Goal: Find specific page/section: Find specific page/section

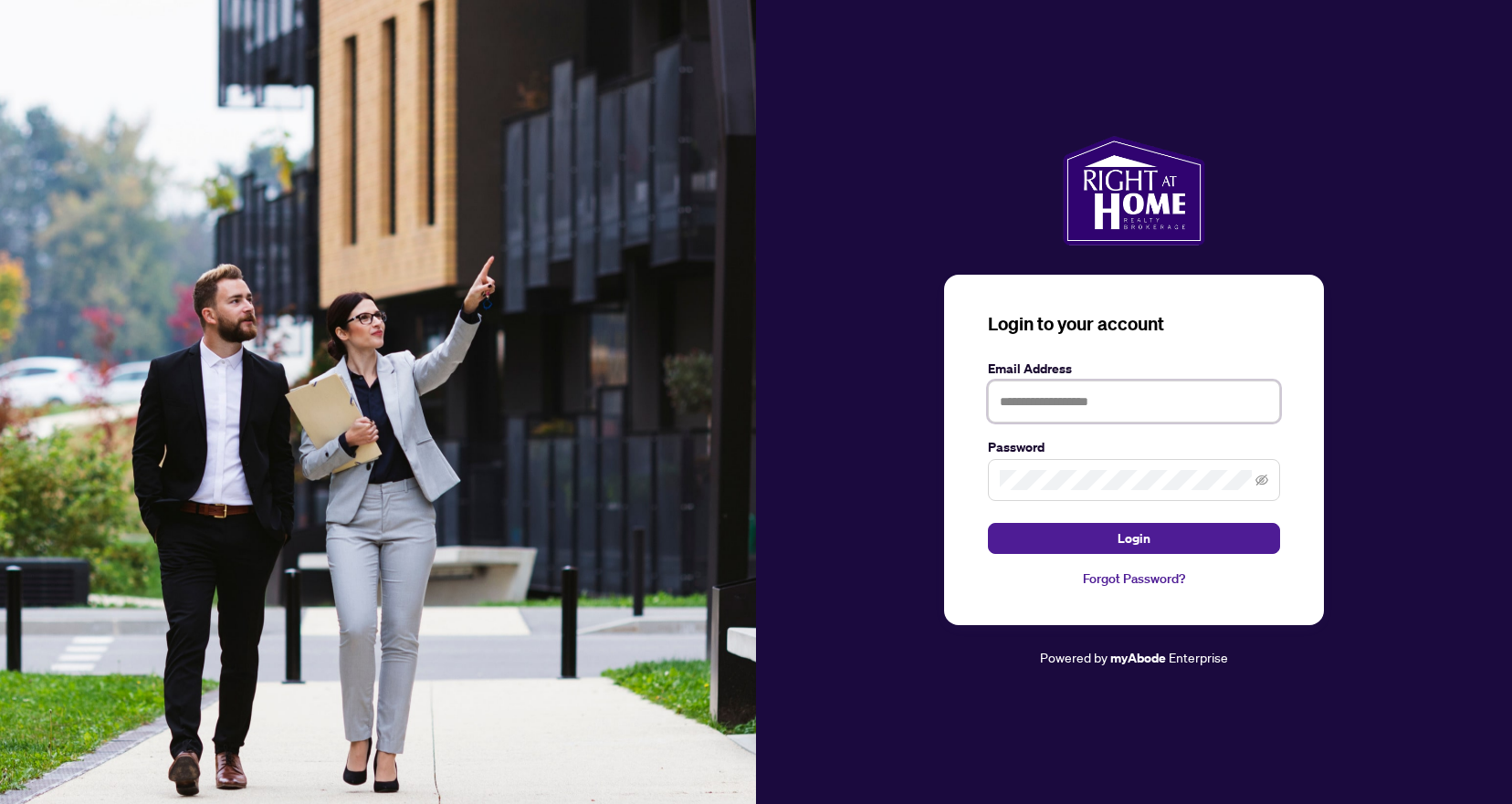
click at [1015, 406] on input "text" at bounding box center [1134, 401] width 293 height 42
type input "**********"
click at [1260, 480] on icon "eye-invisible" at bounding box center [1261, 479] width 13 height 11
click at [1145, 540] on span "Login" at bounding box center [1134, 539] width 33 height 29
click at [1133, 541] on span "Login" at bounding box center [1134, 539] width 33 height 29
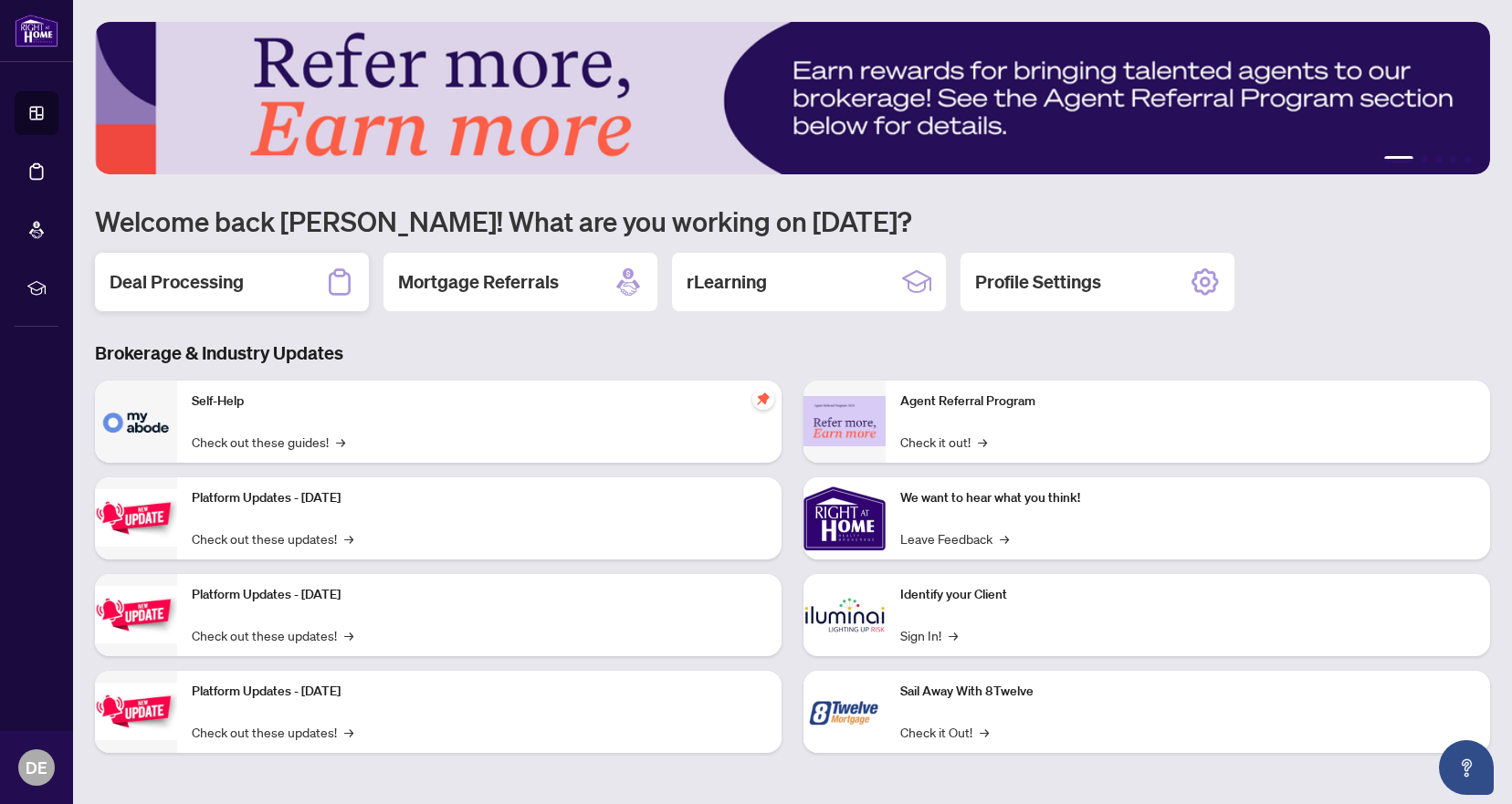
click at [225, 274] on h2 "Deal Processing" at bounding box center [176, 282] width 135 height 25
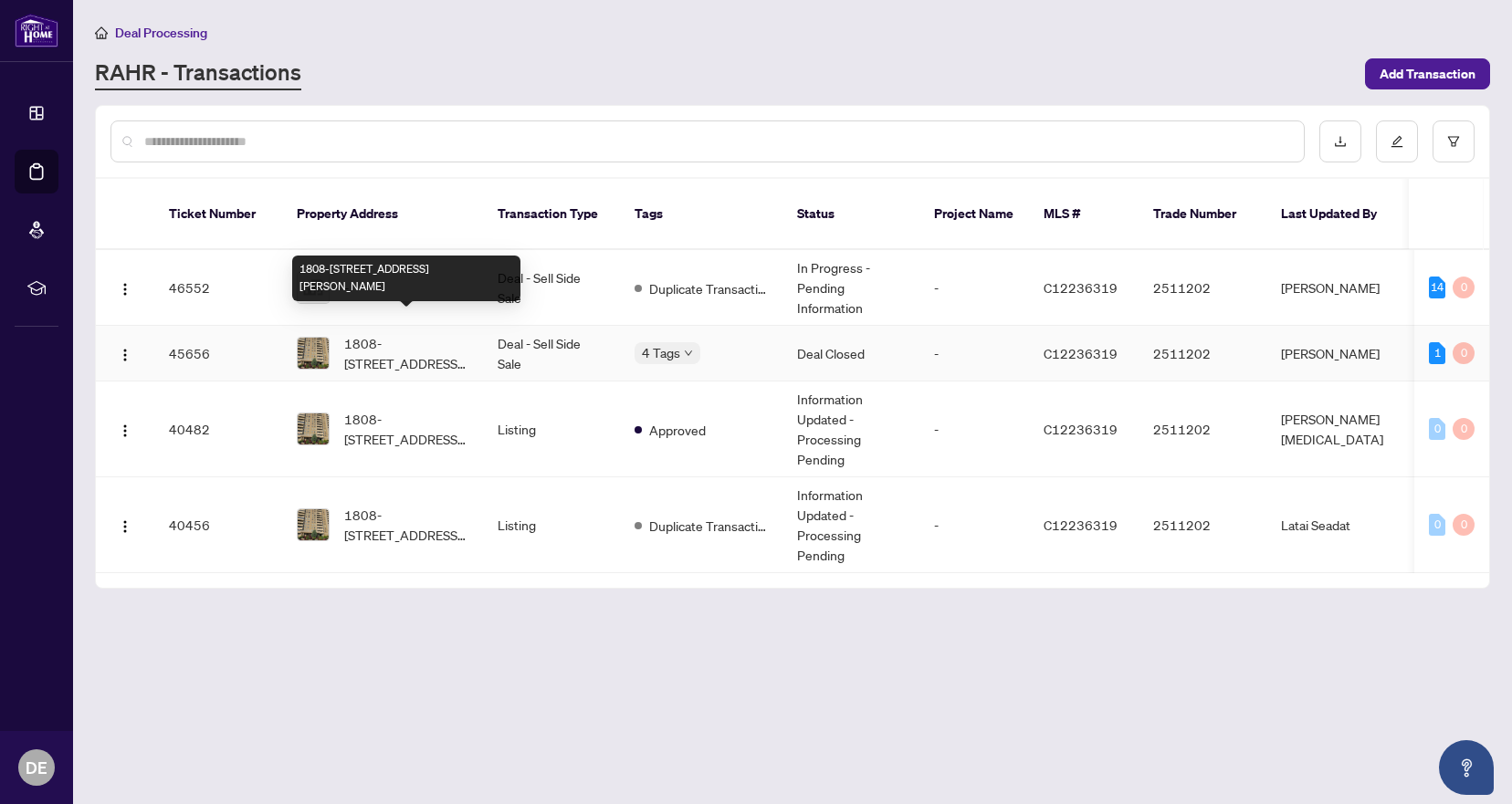
click at [373, 333] on span "1808-[STREET_ADDRESS][PERSON_NAME]" at bounding box center [406, 353] width 124 height 40
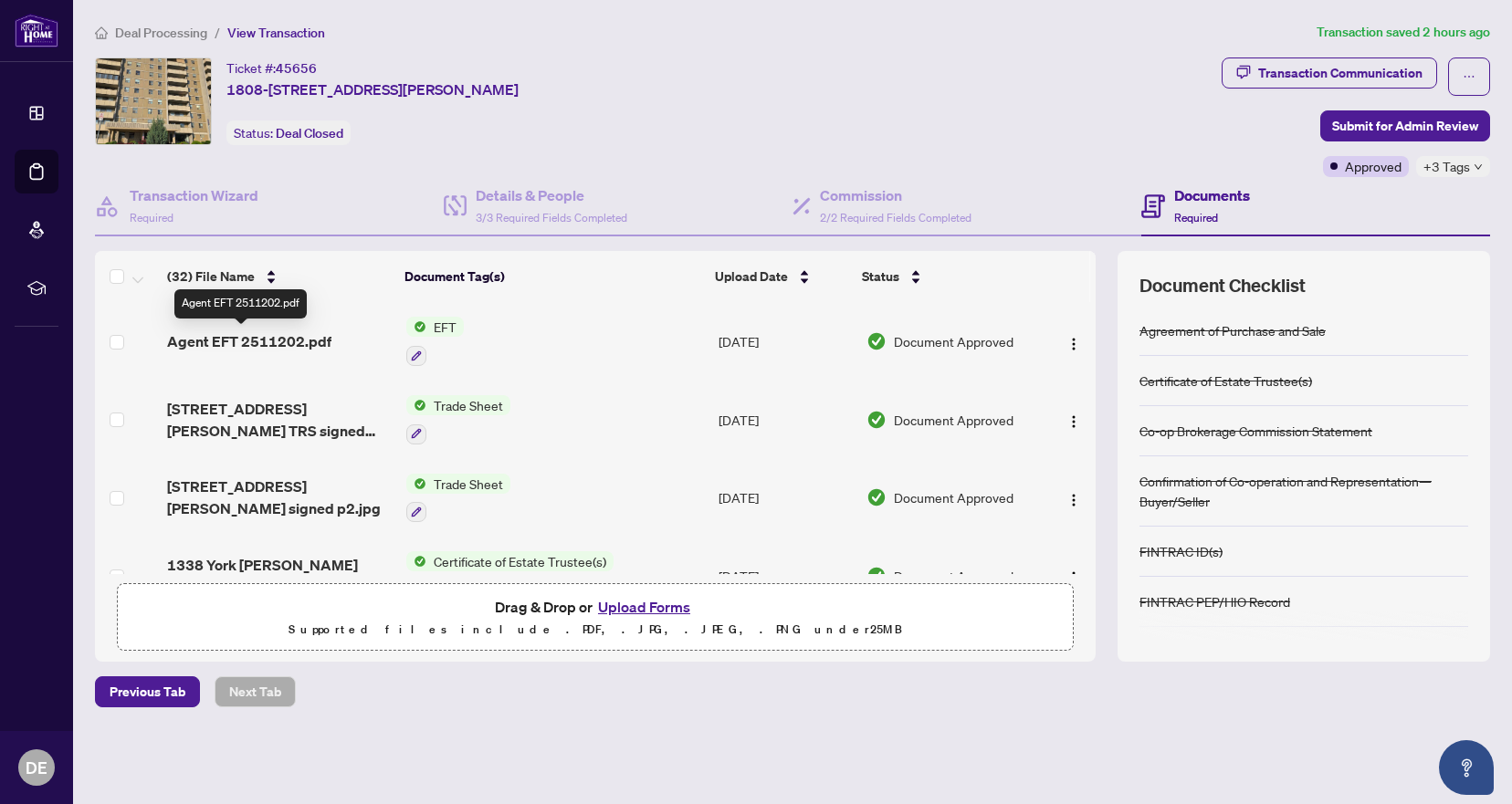
click at [285, 345] on span "Agent EFT 2511202.pdf" at bounding box center [249, 341] width 165 height 22
